Goal: Task Accomplishment & Management: Complete application form

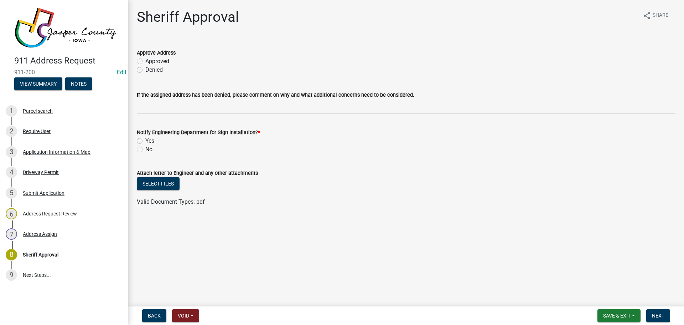
click at [145, 61] on label "Approved" at bounding box center [157, 61] width 24 height 9
click at [145, 61] on input "Approved" at bounding box center [147, 59] width 5 height 5
radio input "true"
click at [39, 173] on div "Driveway Permit" at bounding box center [41, 172] width 36 height 5
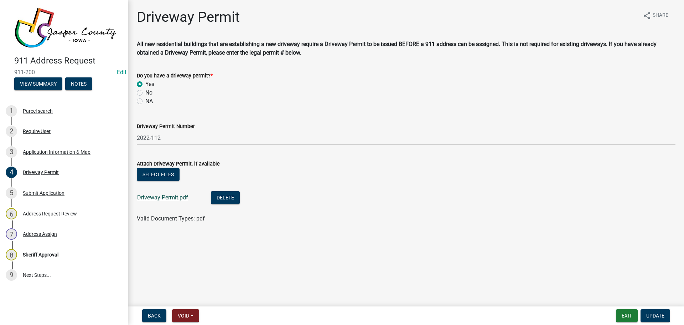
click at [175, 198] on link "Driveway Permit.pdf" at bounding box center [162, 197] width 51 height 7
click at [64, 151] on div "Application Information & Map" at bounding box center [57, 151] width 68 height 5
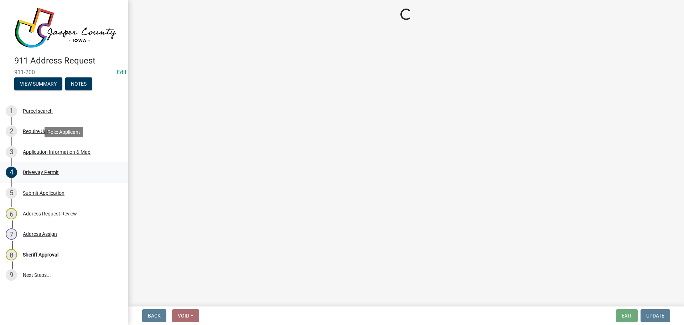
select select "8c9f72c0-74df-4c4d-8cba-3f33558a5314"
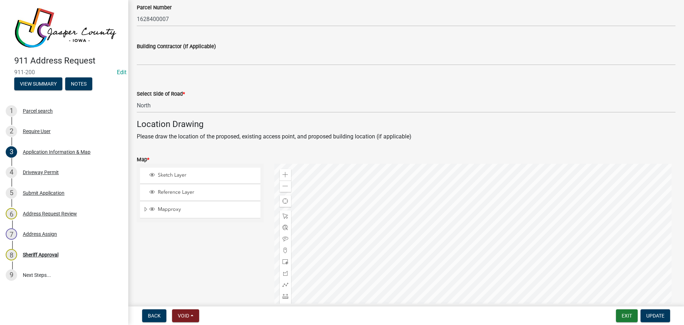
scroll to position [392, 0]
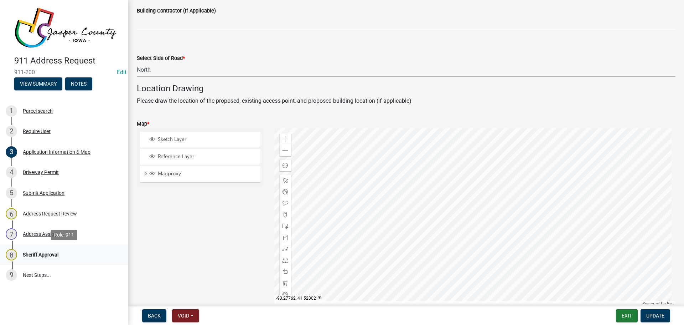
click at [51, 256] on div "Sheriff Approval" at bounding box center [41, 254] width 36 height 5
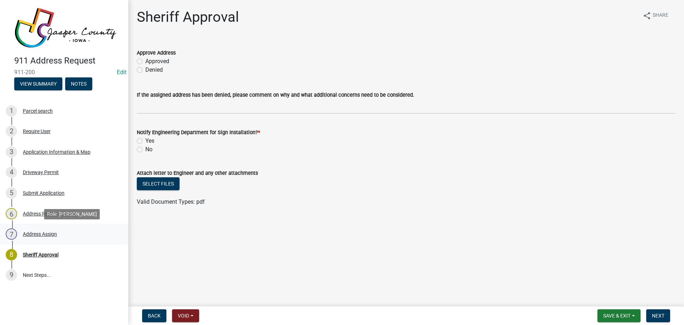
click at [45, 235] on div "Address Assign" at bounding box center [40, 233] width 34 height 5
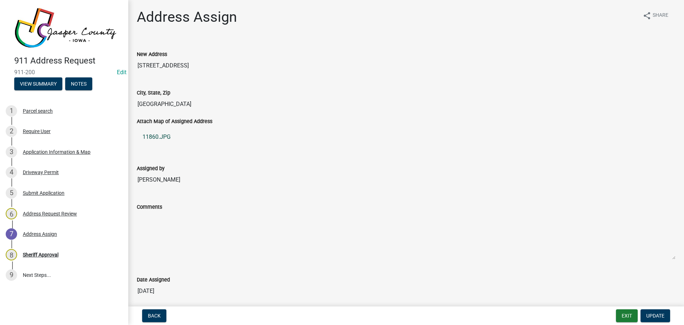
click at [168, 138] on link "11860.JPG" at bounding box center [406, 136] width 539 height 17
click at [85, 151] on div "Application Information & Map" at bounding box center [57, 151] width 68 height 5
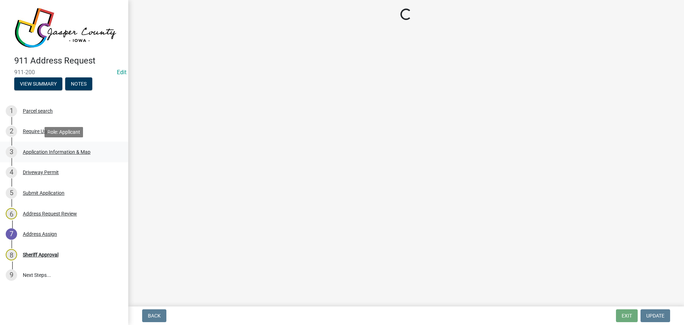
select select "8c9f72c0-74df-4c4d-8cba-3f33558a5314"
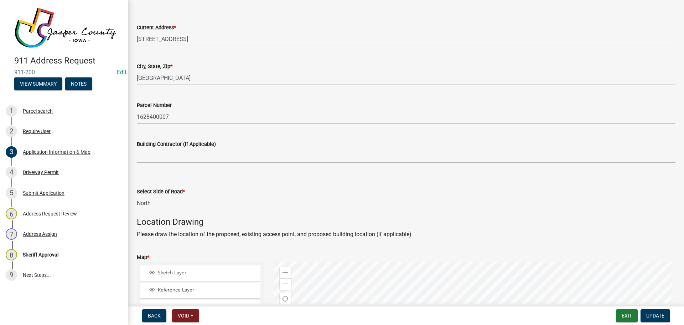
scroll to position [285, 0]
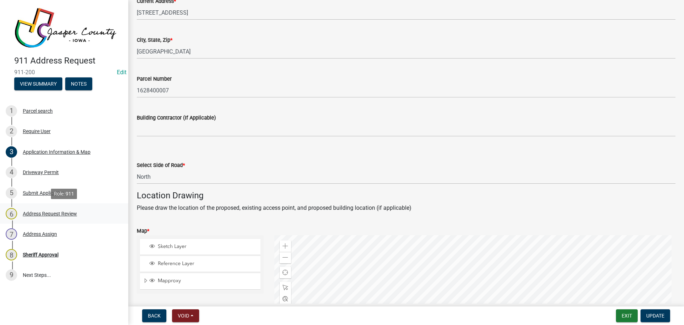
click at [43, 211] on div "Address Request Review" at bounding box center [50, 213] width 54 height 5
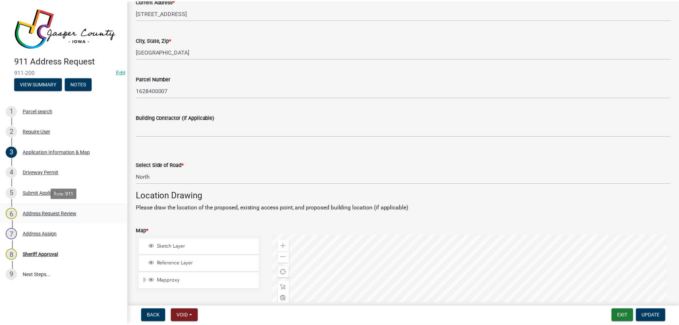
scroll to position [0, 0]
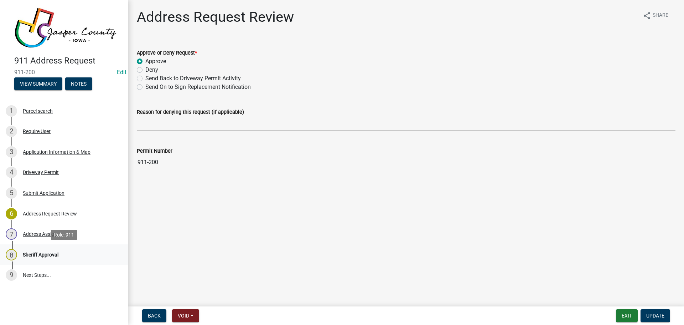
click at [51, 249] on div "8 Sheriff Approval" at bounding box center [61, 254] width 111 height 11
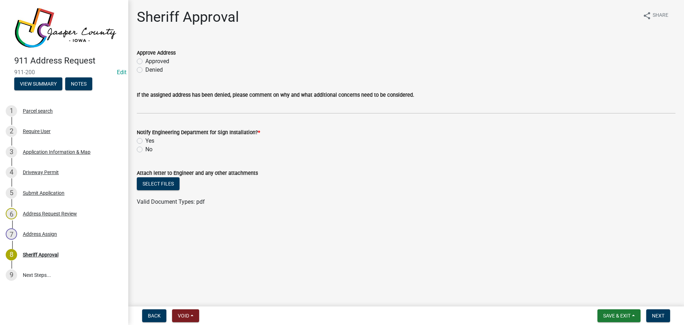
click at [145, 62] on label "Approved" at bounding box center [157, 61] width 24 height 9
click at [145, 62] on input "Approved" at bounding box center [147, 59] width 5 height 5
radio input "true"
click at [145, 141] on label "Yes" at bounding box center [149, 141] width 9 height 9
click at [145, 141] on input "Yes" at bounding box center [147, 139] width 5 height 5
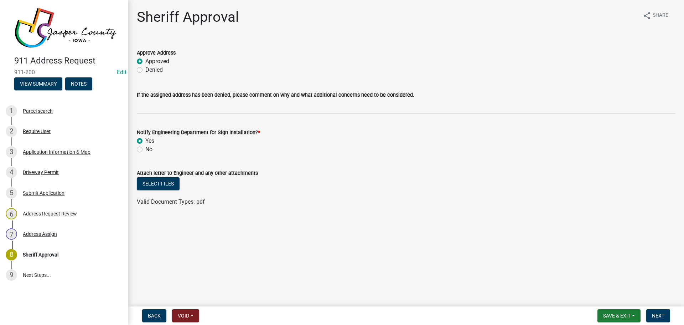
radio input "true"
click at [163, 185] on button "Select files" at bounding box center [158, 183] width 43 height 13
click at [660, 315] on span "Next" at bounding box center [658, 316] width 12 height 6
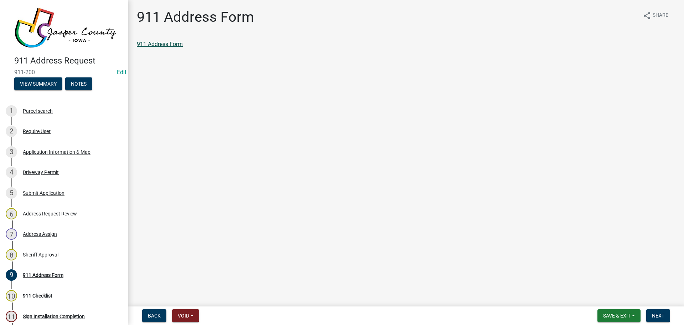
click at [161, 46] on link "911 Address Form" at bounding box center [160, 44] width 46 height 7
click at [655, 314] on span "Next" at bounding box center [658, 316] width 12 height 6
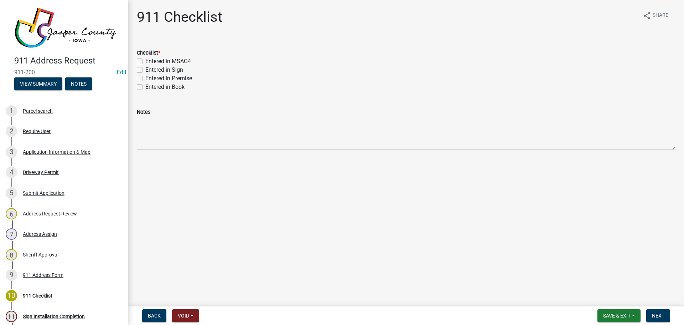
click at [174, 61] on label "Entered in MSAG4" at bounding box center [168, 61] width 46 height 9
click at [150, 61] on input "Entered in MSAG4" at bounding box center [147, 59] width 5 height 5
checkbox input "true"
checkbox input "false"
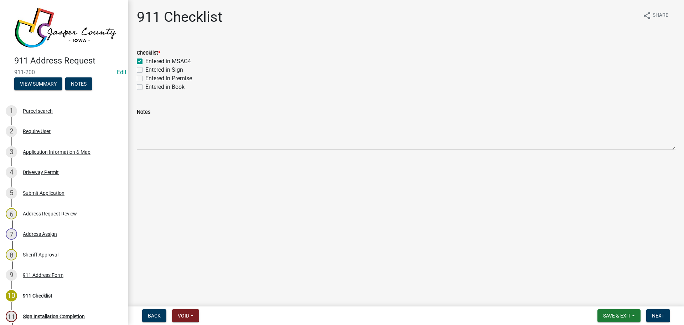
checkbox input "false"
click at [174, 74] on label "Entered in Sign" at bounding box center [164, 70] width 38 height 9
click at [150, 70] on input "Entered in Sign" at bounding box center [147, 68] width 5 height 5
checkbox input "true"
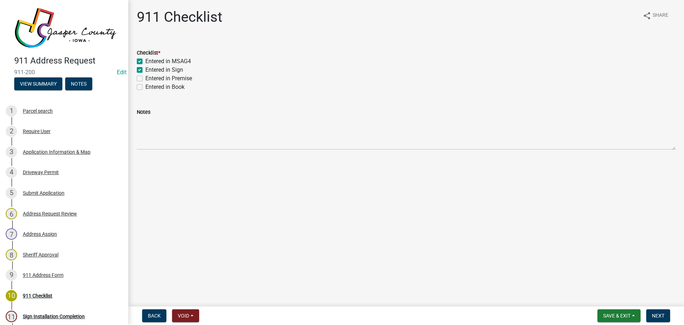
checkbox input "true"
checkbox input "false"
click at [175, 81] on label "Entered in Premise" at bounding box center [168, 78] width 47 height 9
click at [150, 79] on input "Entered in Premise" at bounding box center [147, 76] width 5 height 5
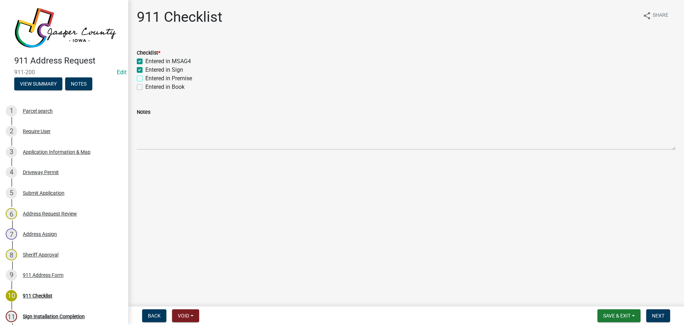
checkbox input "true"
click at [175, 88] on label "Entered in Book" at bounding box center [164, 87] width 39 height 9
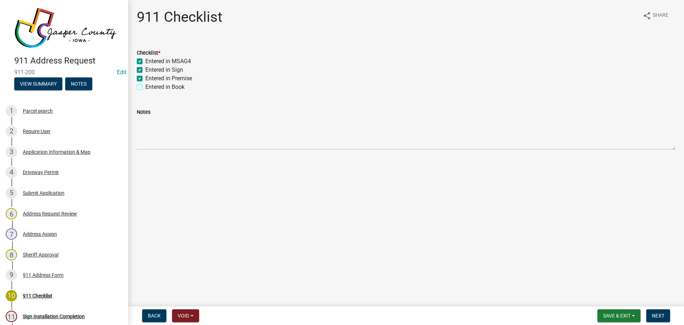
click at [150, 87] on input "Entered in Book" at bounding box center [147, 85] width 5 height 5
checkbox input "true"
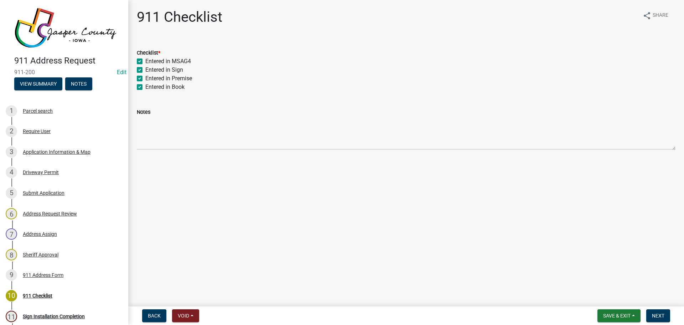
checkbox input "true"
drag, startPoint x: 659, startPoint y: 317, endPoint x: 645, endPoint y: 317, distance: 13.6
click at [659, 317] on span "Next" at bounding box center [658, 316] width 12 height 6
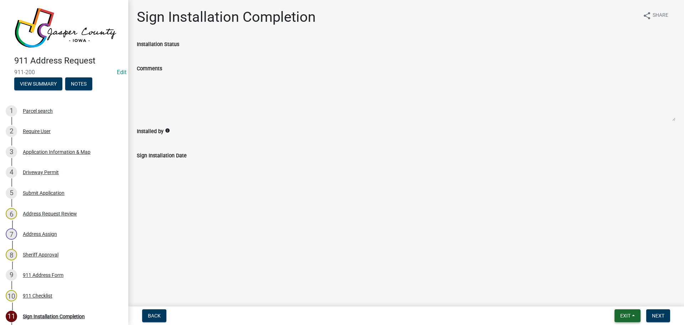
click at [634, 316] on button "Exit" at bounding box center [628, 315] width 26 height 13
click at [624, 301] on button "Save & Exit" at bounding box center [612, 296] width 57 height 17
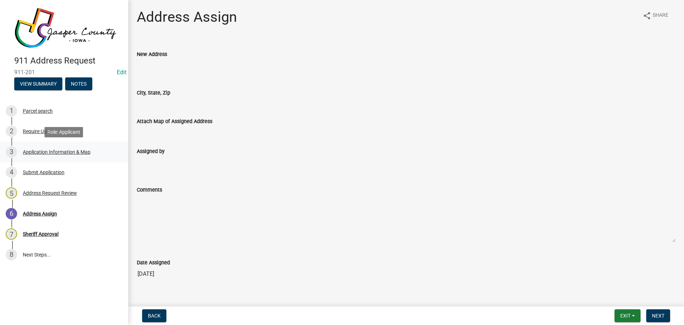
click at [63, 148] on div "3 Application Information & Map" at bounding box center [61, 151] width 111 height 11
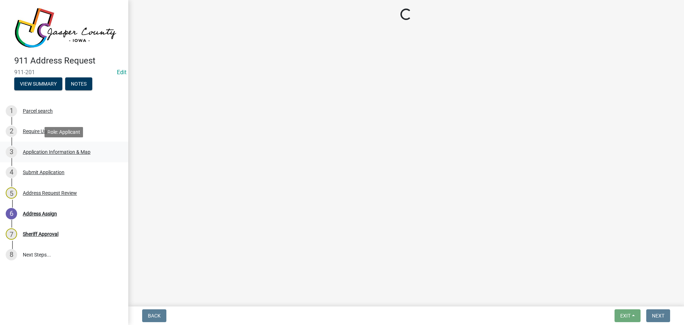
select select "0bc54a0c-c2f3-4066-8684-ac1d3bd87694"
